Goal: Navigation & Orientation: Find specific page/section

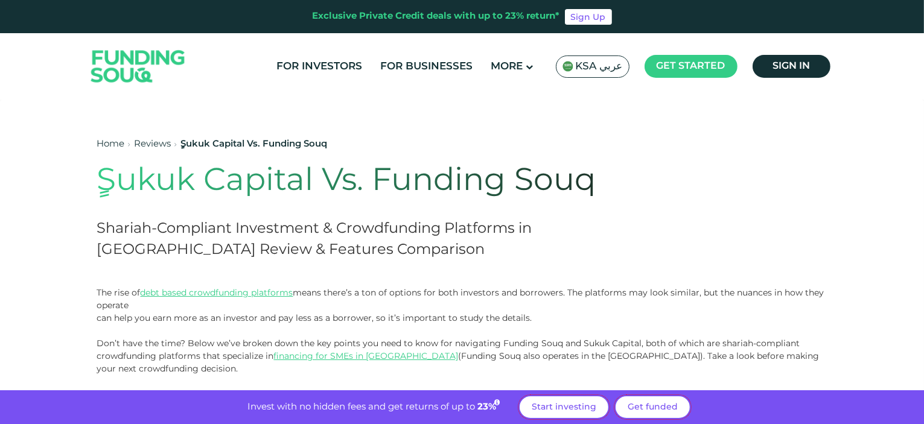
click at [599, 69] on span "KSA عربي" at bounding box center [599, 67] width 47 height 14
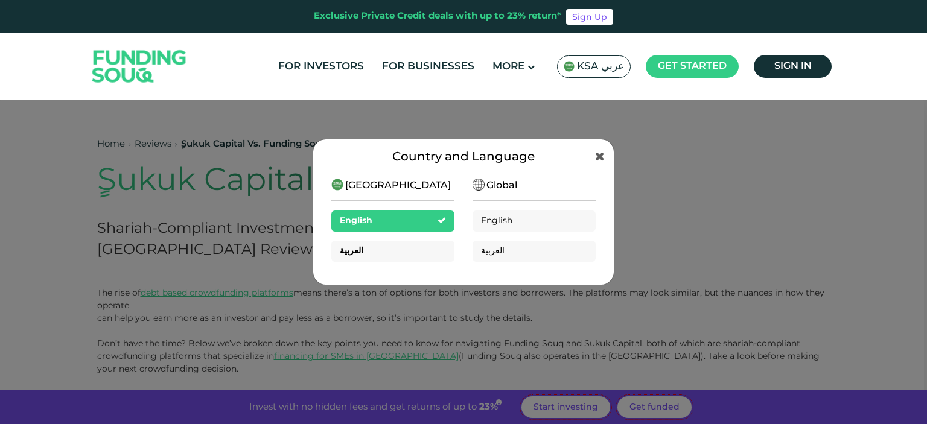
click at [372, 250] on div "العربية" at bounding box center [392, 251] width 123 height 21
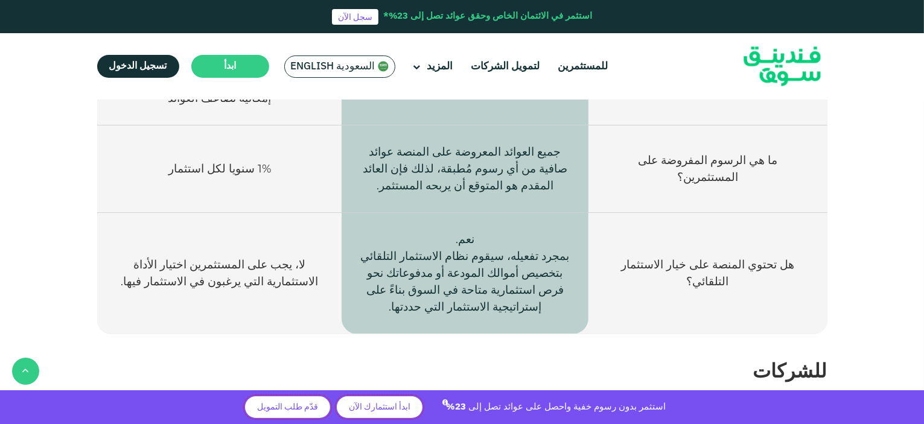
scroll to position [1569, 0]
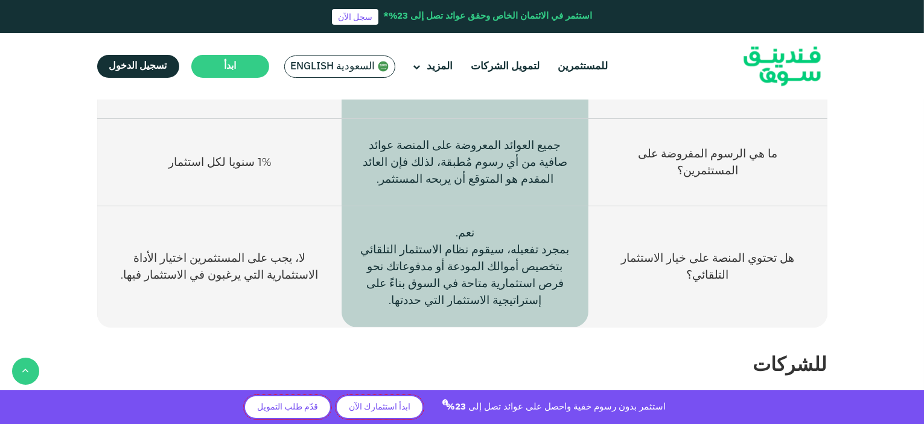
click at [887, 95] on header "استثمر في الائتمان الخاص وحقق عوائد تصل إلى 23%* سجل الآن للمستثمرين لتمويل الش…" at bounding box center [462, 50] width 924 height 100
